Goal: Find specific page/section: Find specific page/section

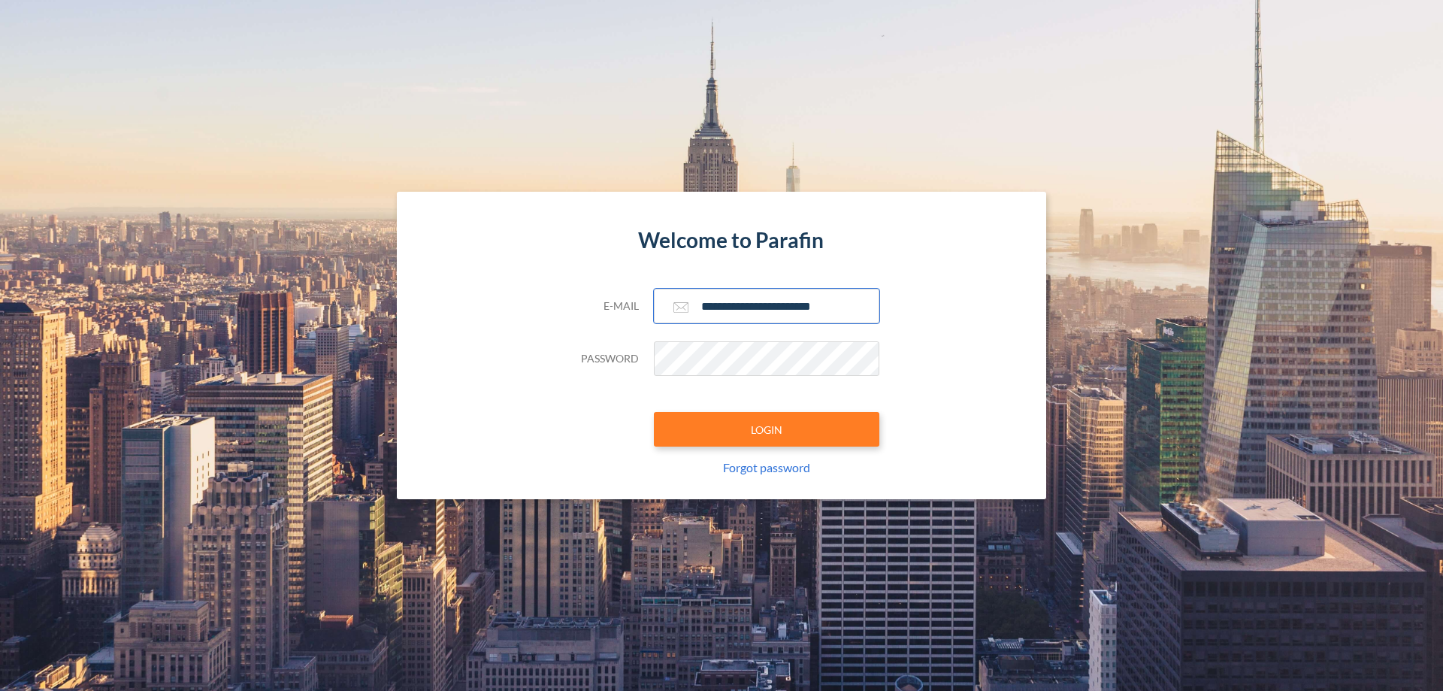
type input "**********"
click at [767, 429] on button "LOGIN" at bounding box center [766, 429] width 225 height 35
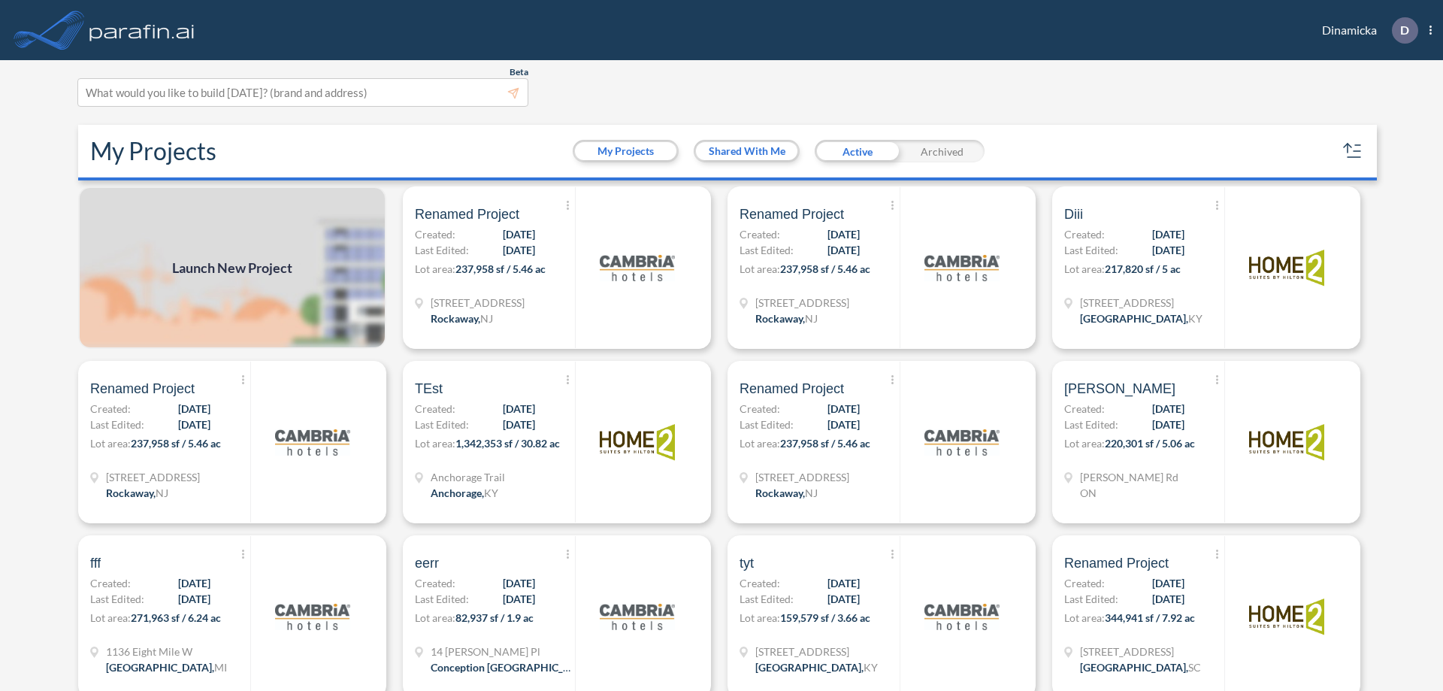
scroll to position [4, 0]
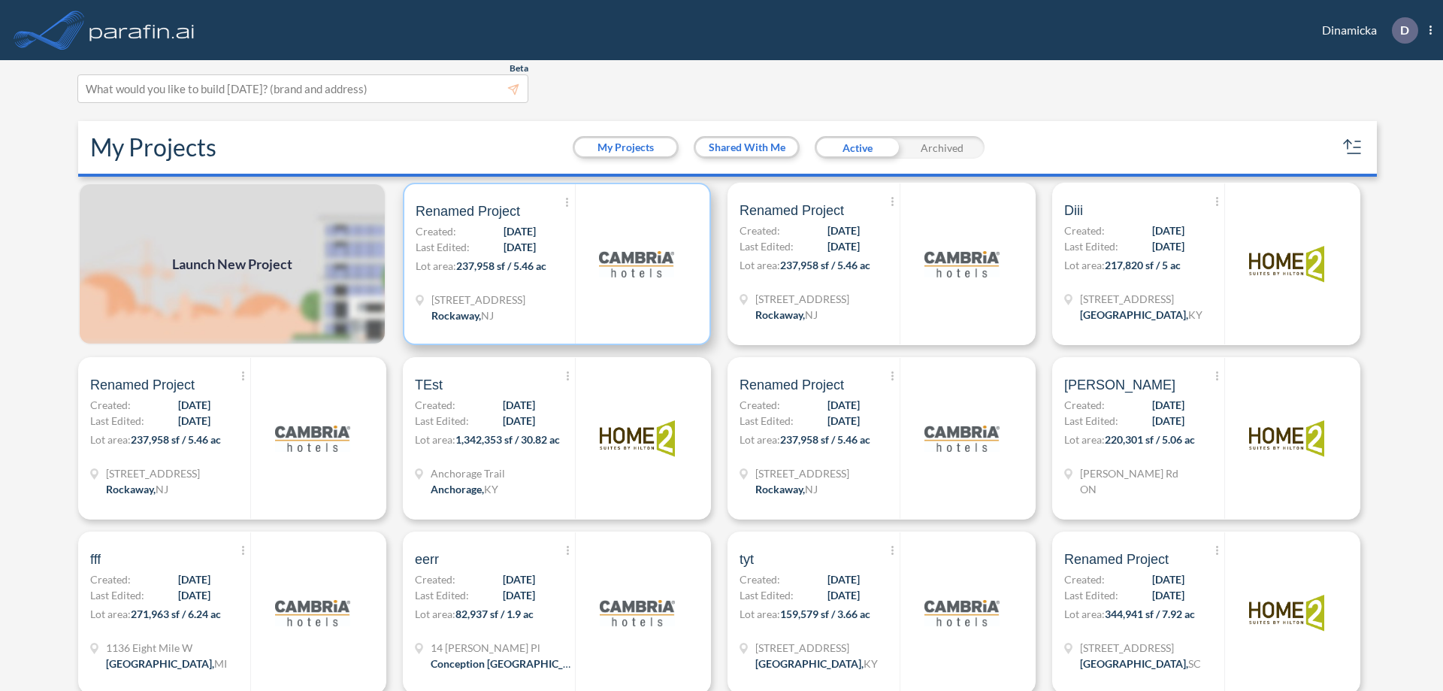
click at [554, 264] on p "Lot area: 237,958 sf / 5.46 ac" at bounding box center [495, 269] width 159 height 22
